Goal: Find specific page/section: Find specific page/section

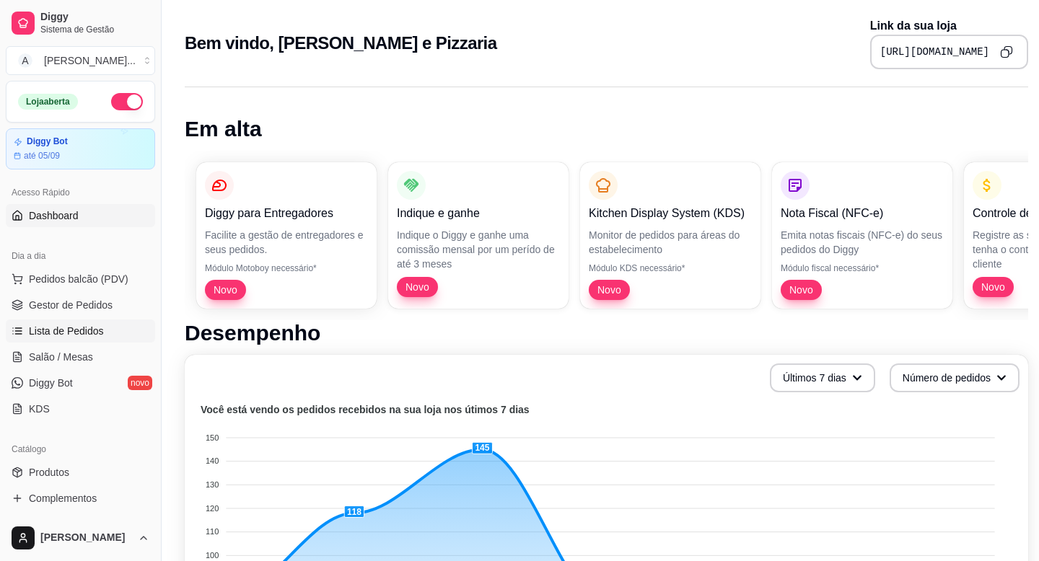
click at [68, 337] on span "Lista de Pedidos" at bounding box center [66, 331] width 75 height 14
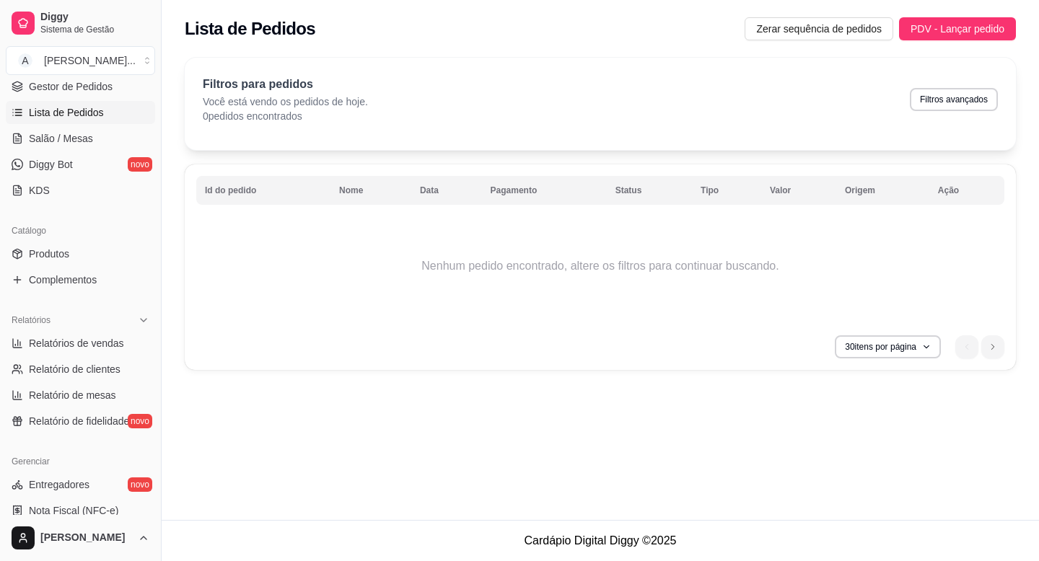
scroll to position [240, 0]
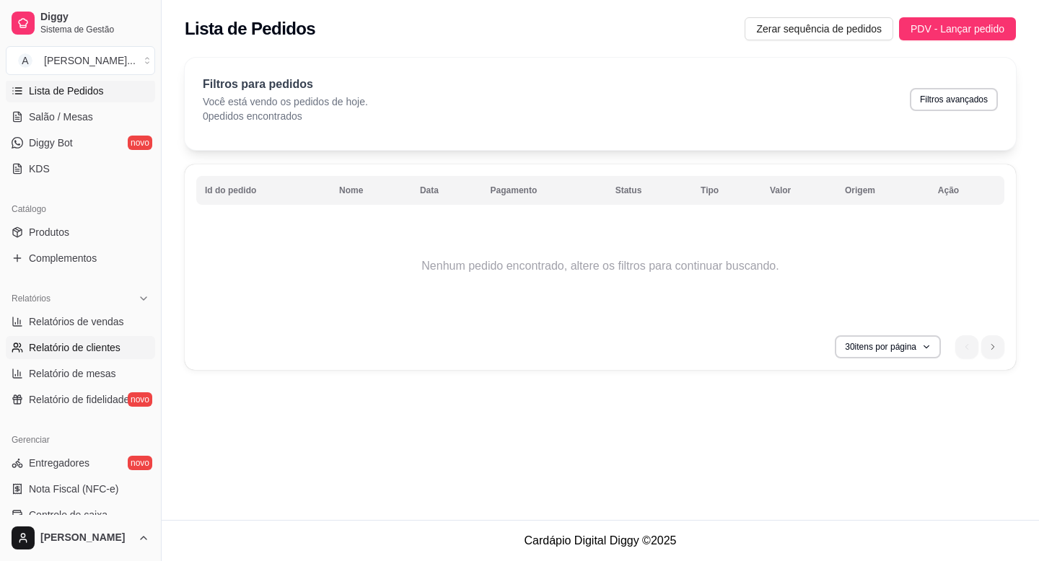
click at [102, 356] on link "Relatório de clientes" at bounding box center [80, 347] width 149 height 23
select select "30"
select select "HIGHEST_TOTAL_SPENT_WITH_ORDERS"
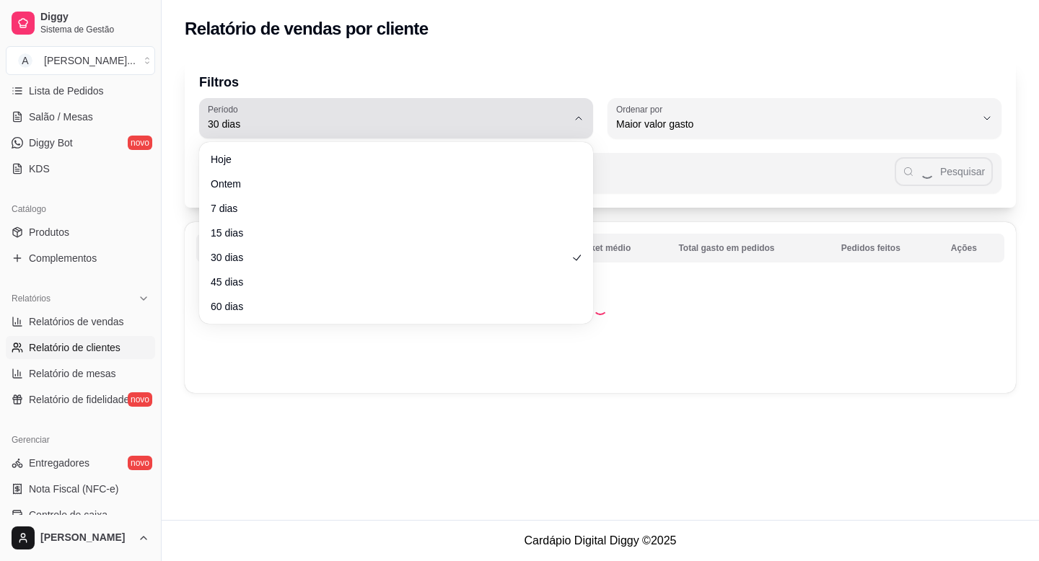
click at [501, 122] on span "30 dias" at bounding box center [387, 124] width 359 height 14
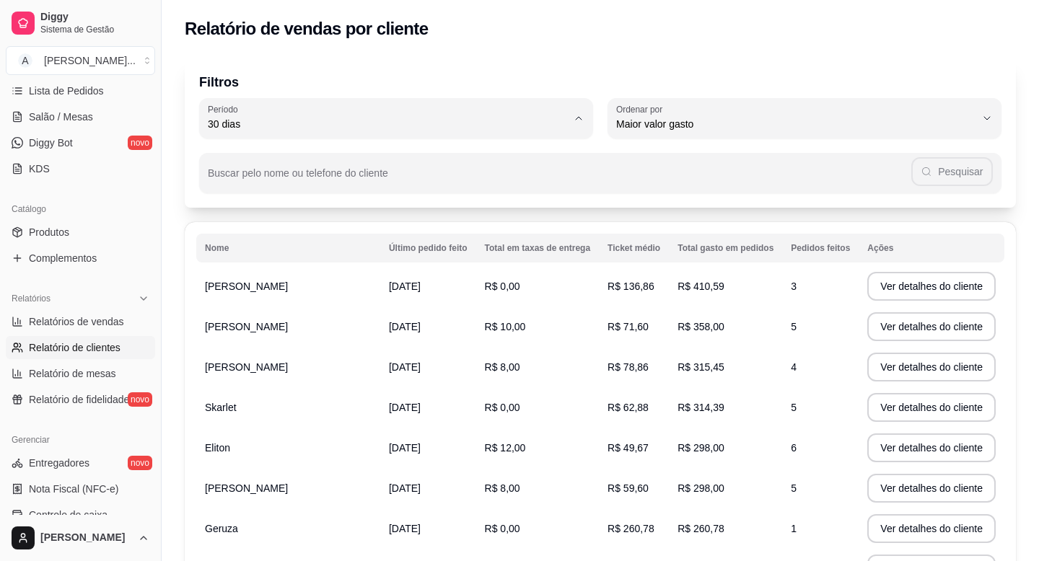
click at [315, 307] on span "60 dias" at bounding box center [389, 300] width 342 height 14
type input "60"
select select "60"
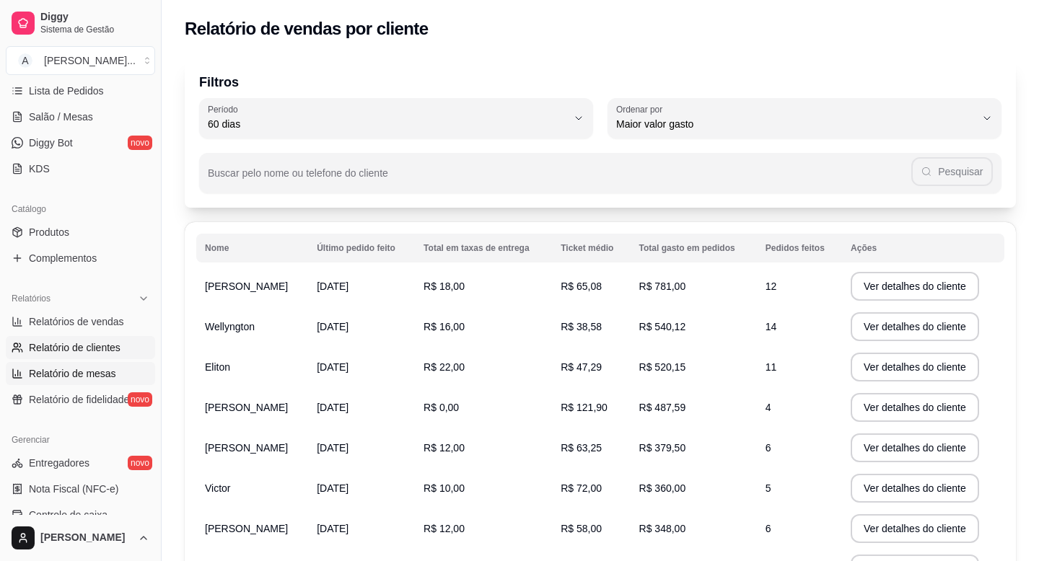
click at [90, 377] on span "Relatório de mesas" at bounding box center [72, 374] width 87 height 14
select select "TOTAL_OF_ORDERS"
select select "7"
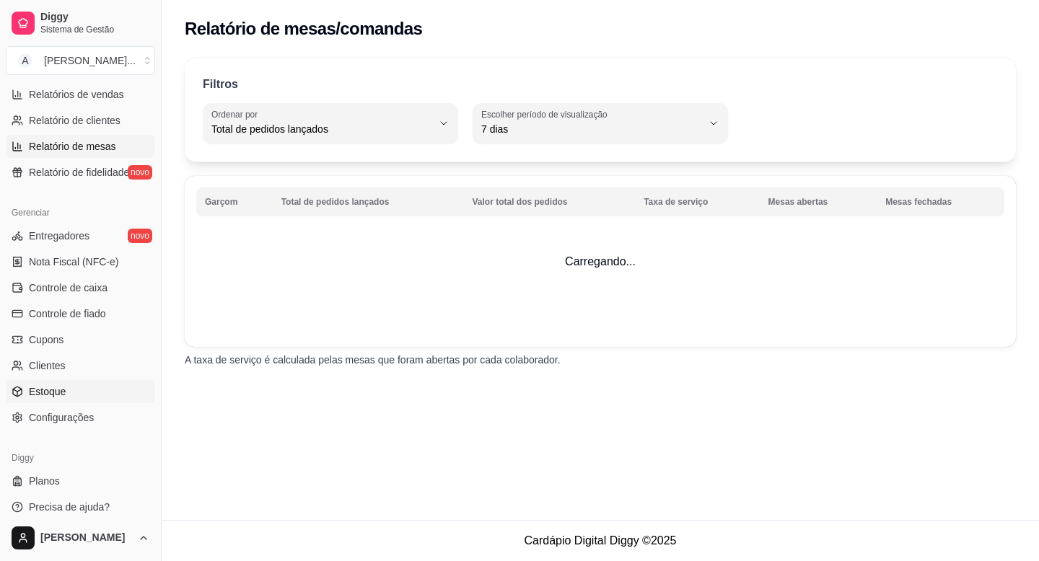
scroll to position [477, 0]
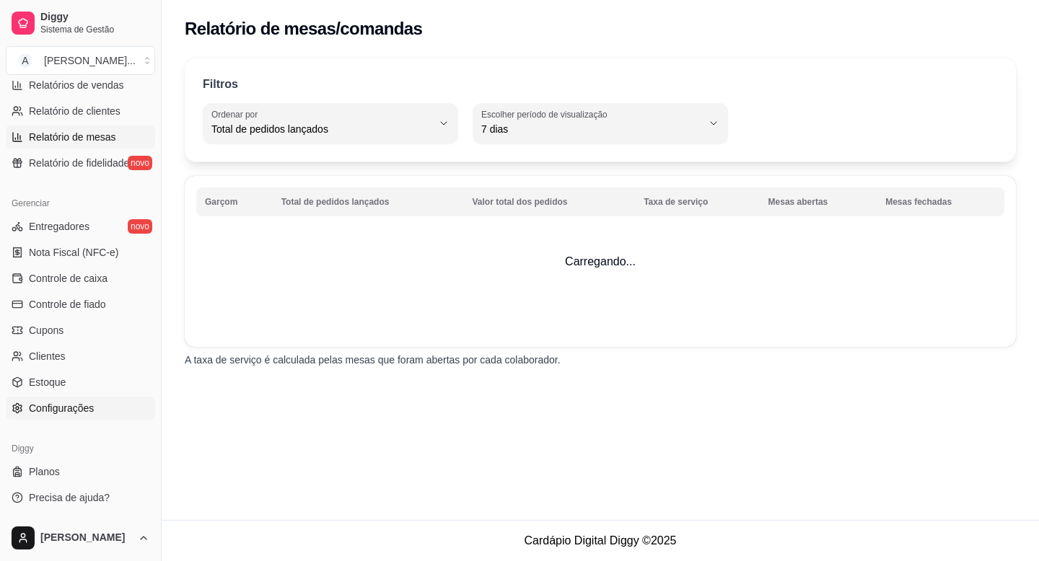
click at [84, 411] on span "Configurações" at bounding box center [61, 408] width 65 height 14
